Goal: Information Seeking & Learning: Find specific page/section

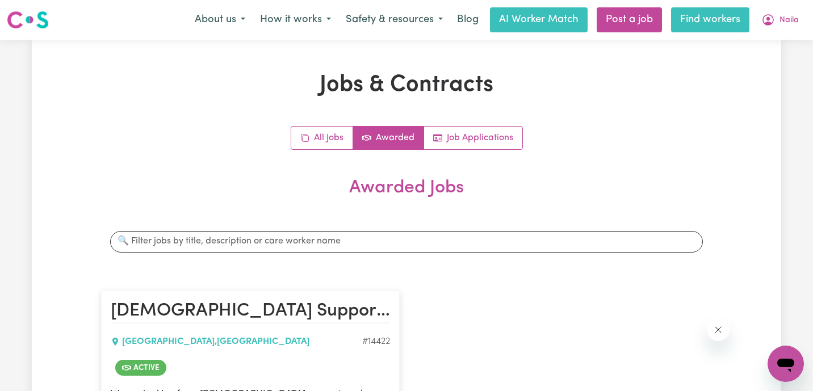
click at [716, 22] on link "Find workers" at bounding box center [710, 19] width 78 height 25
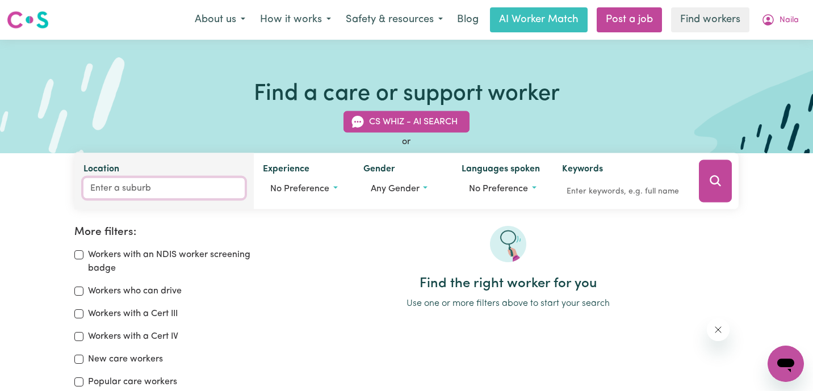
click at [155, 188] on input "Location" at bounding box center [163, 188] width 161 height 20
type input "bexley"
type input "bexley, [GEOGRAPHIC_DATA], 2207"
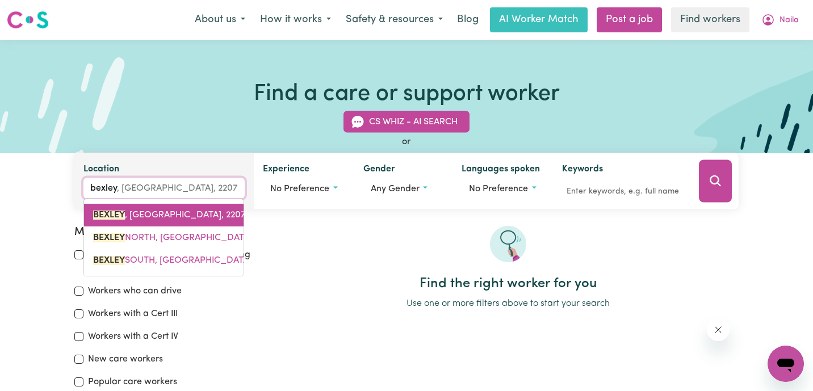
click at [157, 208] on link "BEXLEY , [GEOGRAPHIC_DATA], 2207" at bounding box center [163, 215] width 159 height 23
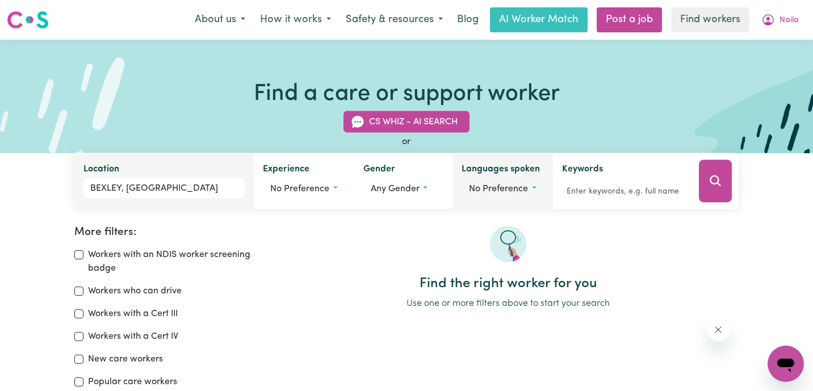
click at [510, 193] on span "No preference" at bounding box center [498, 188] width 59 height 9
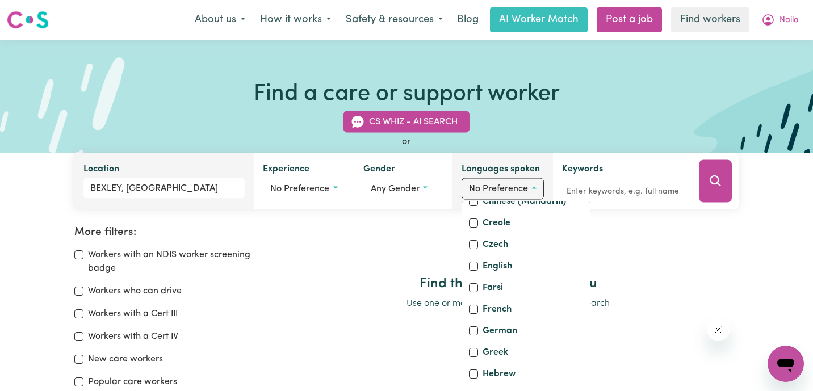
scroll to position [167, 0]
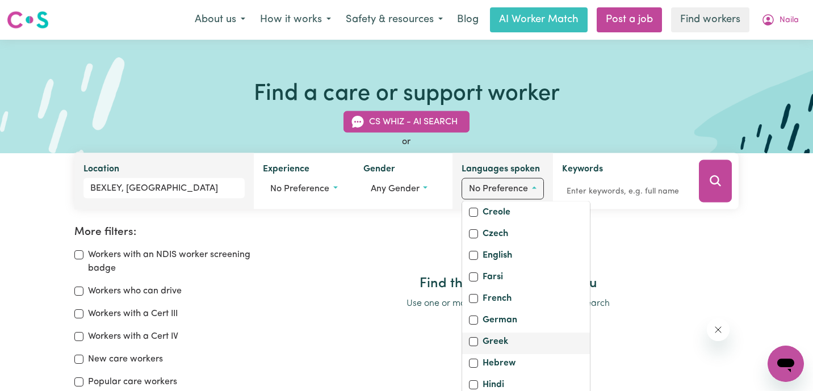
click at [498, 351] on label "Greek" at bounding box center [495, 343] width 26 height 16
click at [478, 346] on input "Greek" at bounding box center [473, 341] width 9 height 9
checkbox input "true"
checkbox input "false"
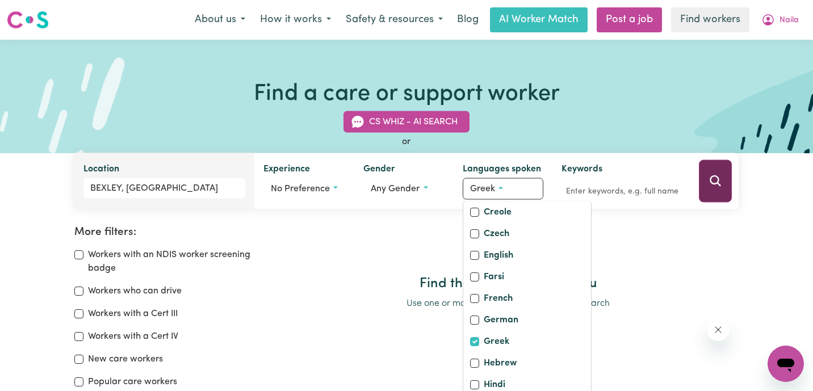
click at [714, 176] on icon "Search" at bounding box center [714, 180] width 11 height 11
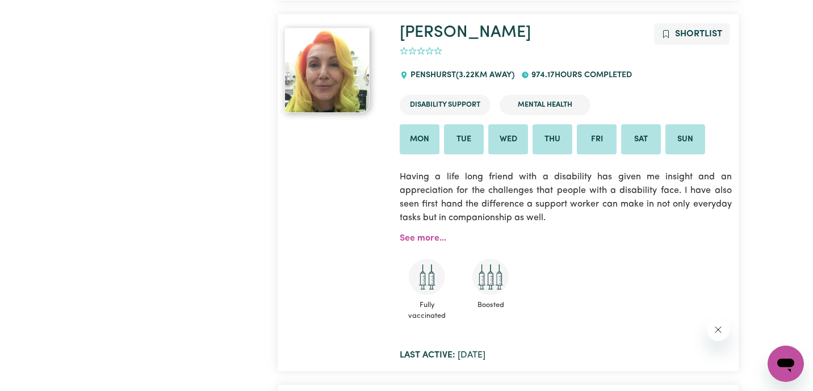
scroll to position [1462, 0]
click at [435, 233] on link "See more..." at bounding box center [423, 237] width 47 height 9
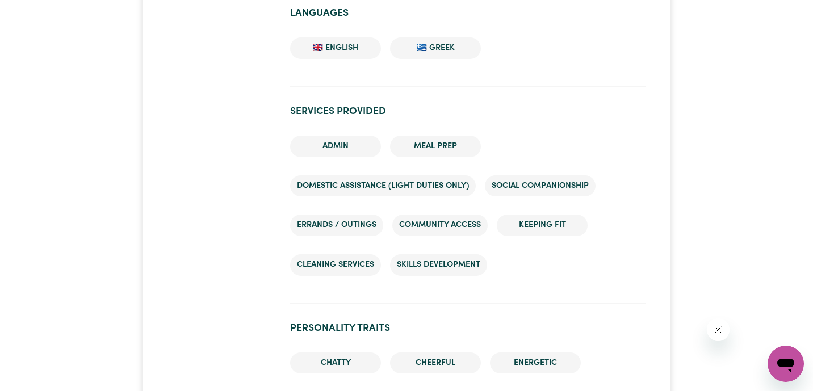
scroll to position [701, 0]
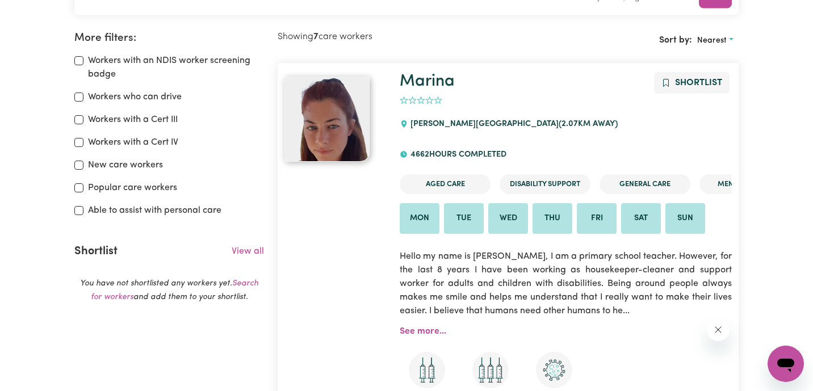
scroll to position [190, 0]
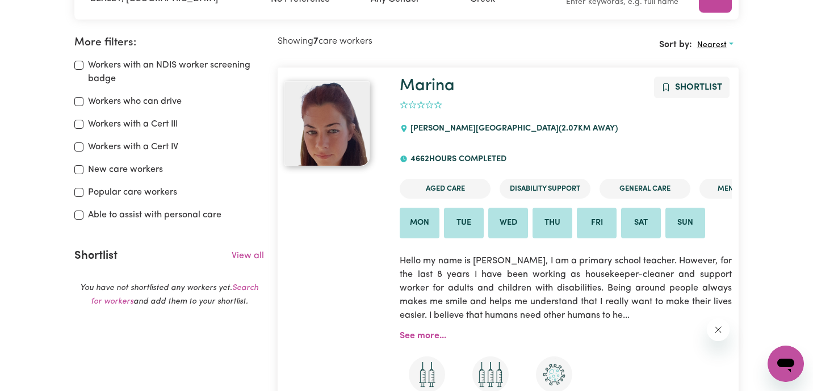
click at [723, 42] on span "Nearest" at bounding box center [712, 45] width 30 height 9
click at [728, 85] on link "Last active" at bounding box center [737, 94] width 90 height 23
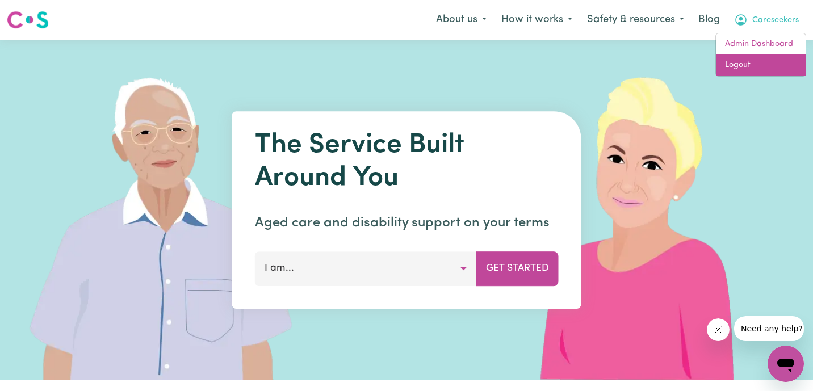
click at [772, 62] on link "Logout" at bounding box center [761, 65] width 90 height 22
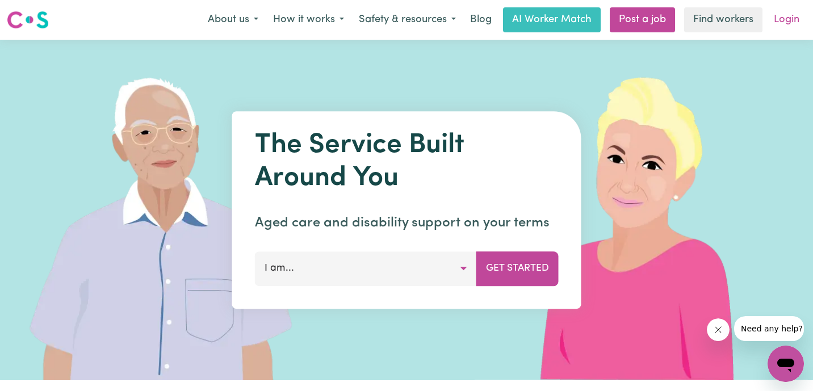
click at [790, 11] on link "Login" at bounding box center [786, 19] width 39 height 25
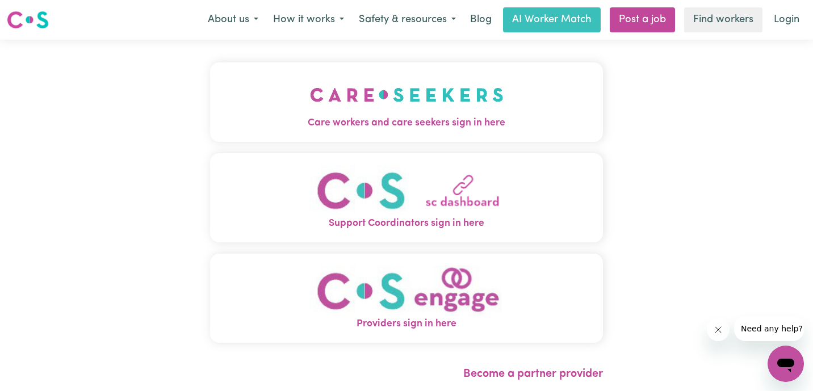
click at [310, 111] on img "Care workers and care seekers sign in here" at bounding box center [407, 95] width 194 height 42
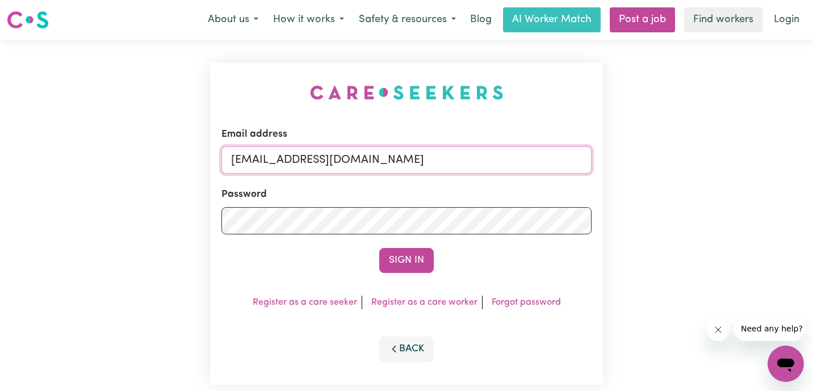
drag, startPoint x: 431, startPoint y: 159, endPoint x: 95, endPoint y: 127, distance: 337.6
click at [95, 127] on div "Email address admin@careseekers.com.au Password Sign In Register as a care seek…" at bounding box center [406, 224] width 813 height 368
paste input "JanusanBaltazarYS@careseekers.com.au"
type input "superuser~JanusanBaltazarYS@careseekers.com.au"
click at [379, 248] on button "Sign In" at bounding box center [406, 260] width 54 height 25
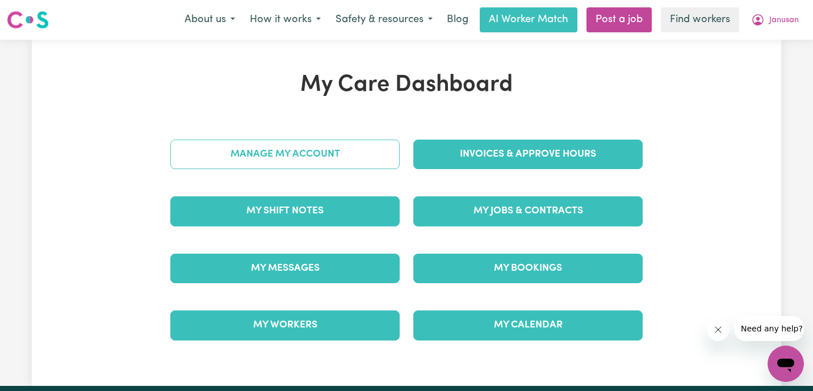
click at [335, 161] on link "Manage My Account" at bounding box center [284, 155] width 229 height 30
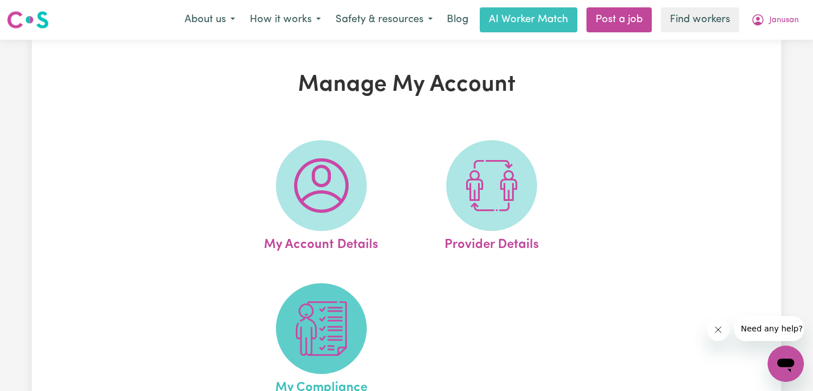
click at [313, 329] on img at bounding box center [321, 328] width 54 height 54
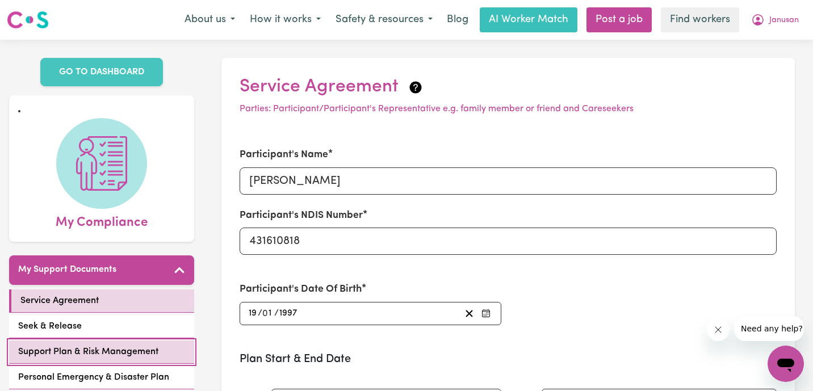
click at [108, 355] on span "Support Plan & Risk Management" at bounding box center [88, 352] width 140 height 14
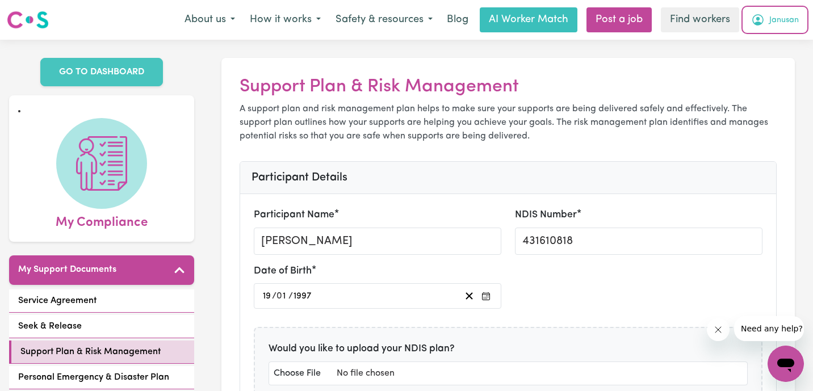
click at [784, 21] on span "Janusan" at bounding box center [784, 20] width 30 height 12
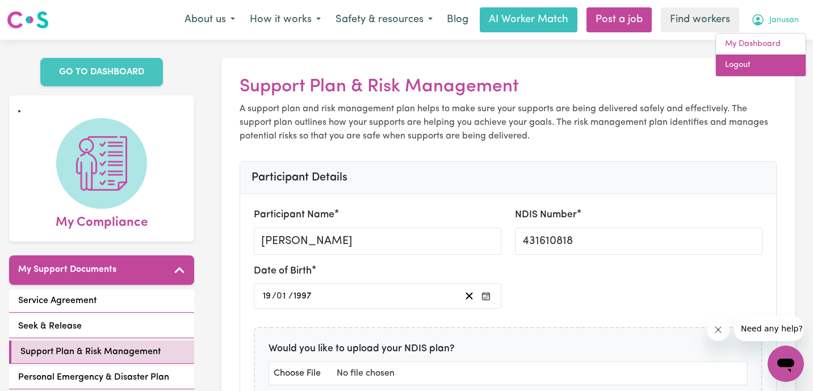
click at [762, 63] on link "Logout" at bounding box center [761, 65] width 90 height 22
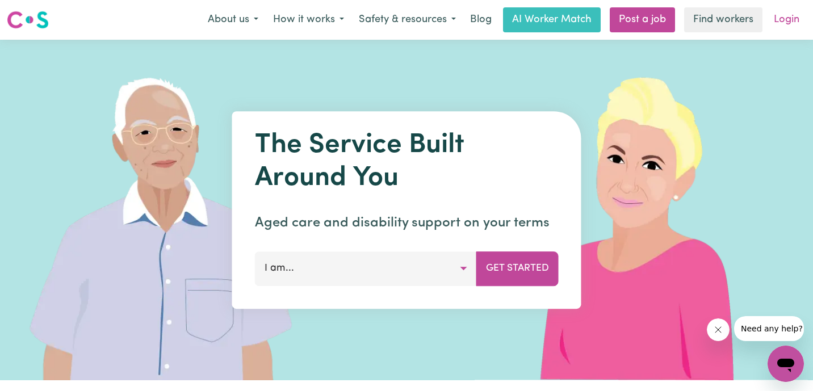
click at [783, 18] on link "Login" at bounding box center [786, 19] width 39 height 25
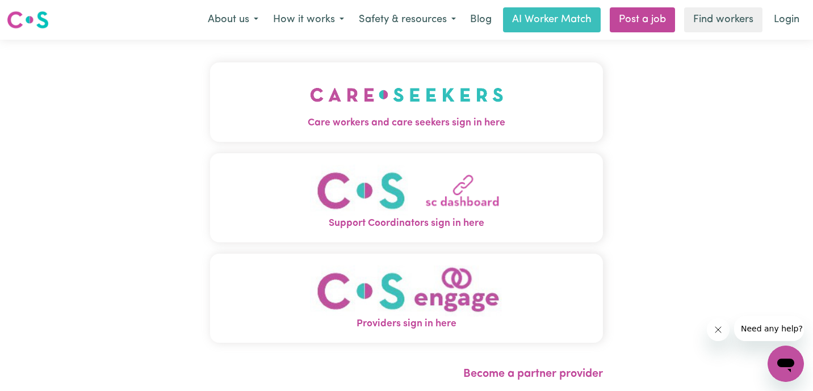
click at [246, 100] on button "Care workers and care seekers sign in here" at bounding box center [406, 101] width 393 height 79
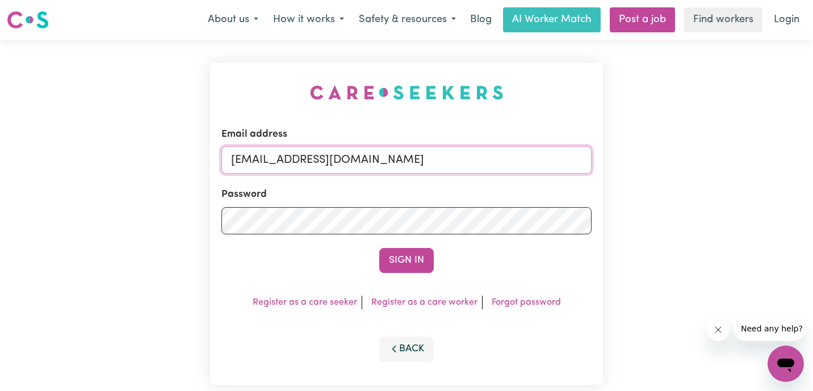
drag, startPoint x: 424, startPoint y: 157, endPoint x: 138, endPoint y: 156, distance: 286.1
click at [138, 156] on div "Email address admin@careseekers.com.au Password Sign In Register as a care seek…" at bounding box center [406, 224] width 813 height 368
type input "florenzkeirtcuizon+client@gmail.com"
click at [379, 248] on button "Sign In" at bounding box center [406, 260] width 54 height 25
